Goal: Navigation & Orientation: Find specific page/section

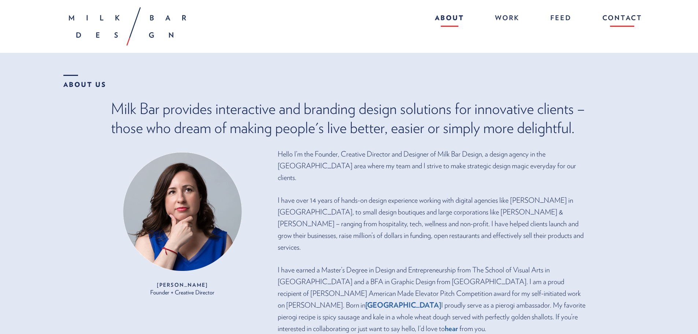
click at [604, 19] on link "Contact" at bounding box center [618, 19] width 47 height 16
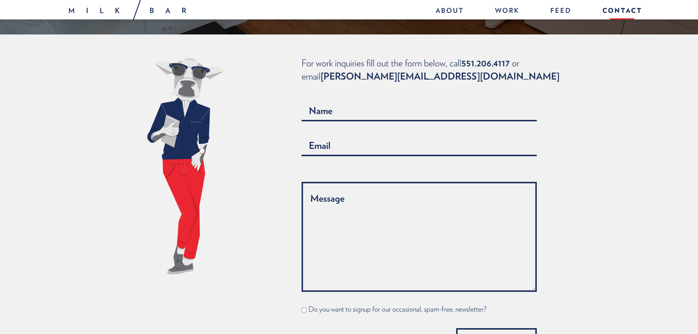
scroll to position [476, 0]
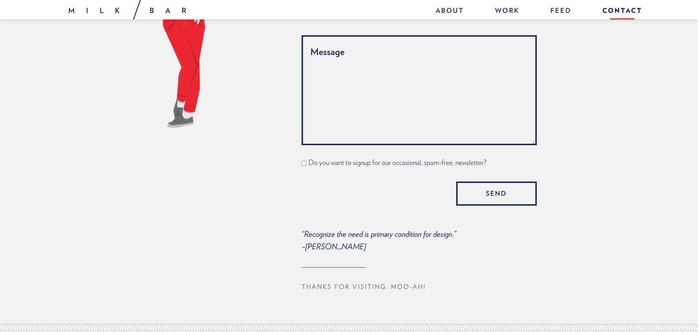
click at [580, 79] on form "Do you want to signup for our occasional, spam-free, newsletter? Send" at bounding box center [445, 78] width 286 height 255
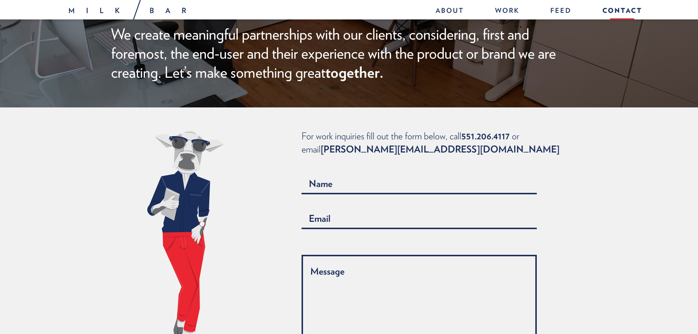
scroll to position [37, 0]
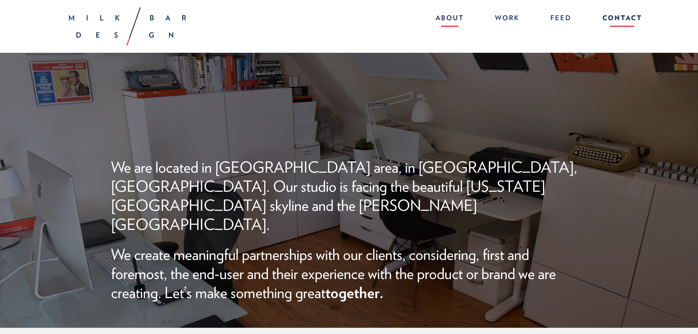
click at [451, 21] on link "About" at bounding box center [449, 19] width 43 height 16
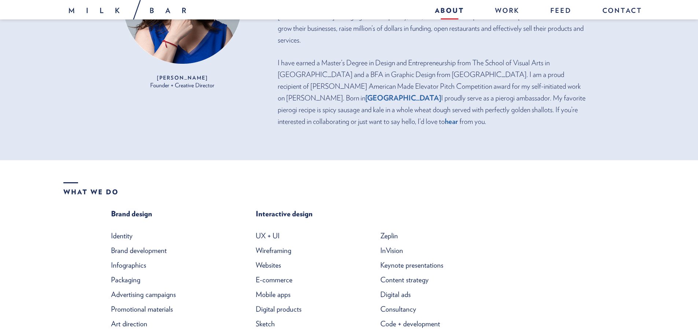
scroll to position [220, 0]
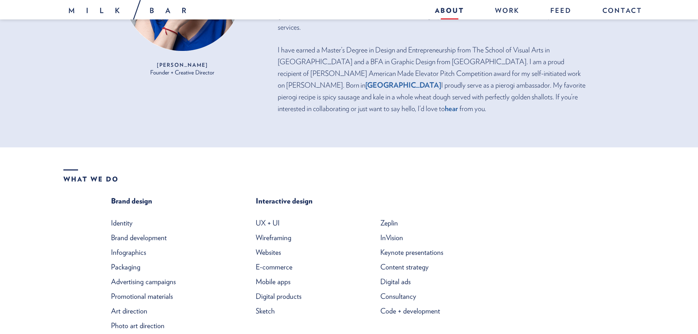
click at [266, 245] on li "Websites" at bounding box center [300, 252] width 88 height 15
click at [269, 245] on li "Websites" at bounding box center [300, 252] width 88 height 15
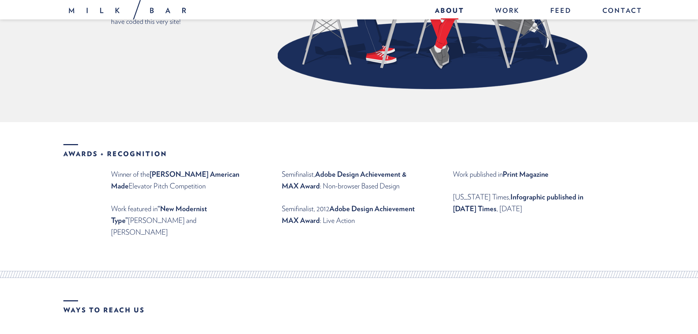
scroll to position [807, 0]
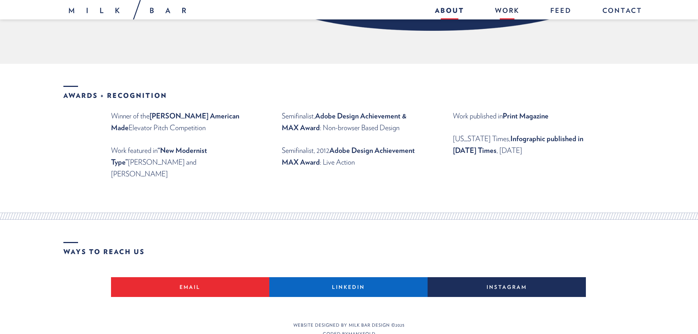
click at [499, 11] on link "Work" at bounding box center [507, 12] width 39 height 16
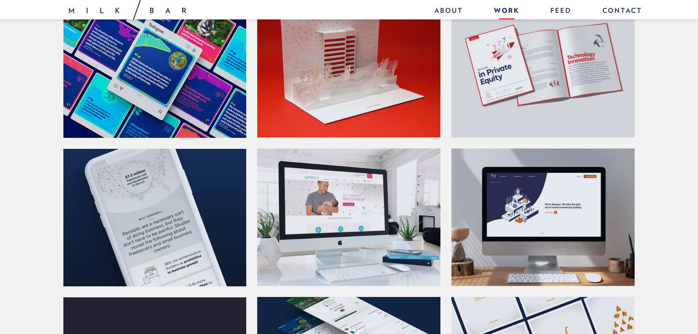
scroll to position [660, 0]
